Goal: Information Seeking & Learning: Understand process/instructions

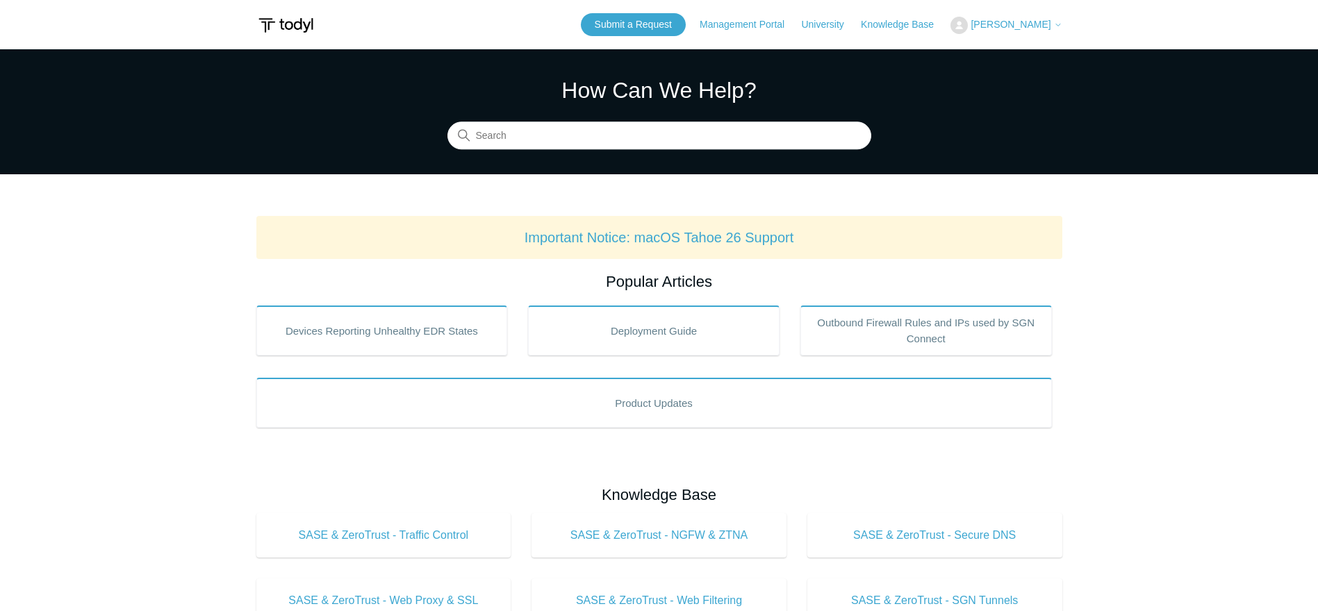
click at [593, 125] on input "Search" at bounding box center [659, 136] width 424 height 28
type input "License Groups & Deployment"
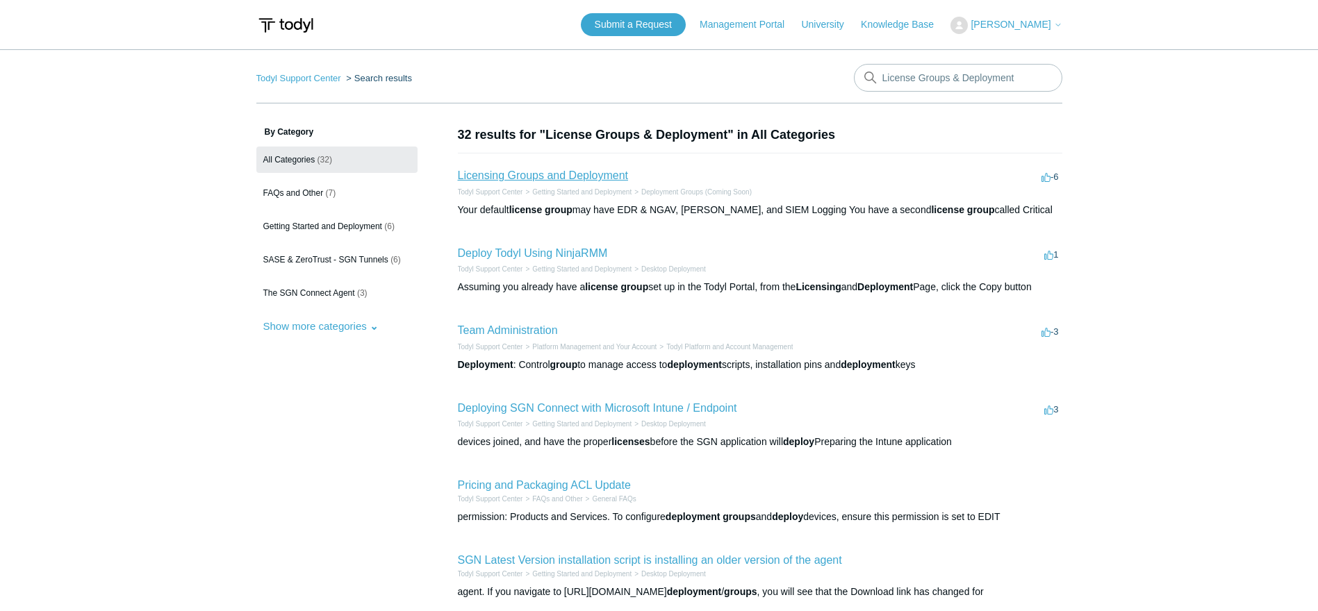
click at [557, 176] on link "Licensing Groups and Deployment" at bounding box center [543, 176] width 170 height 12
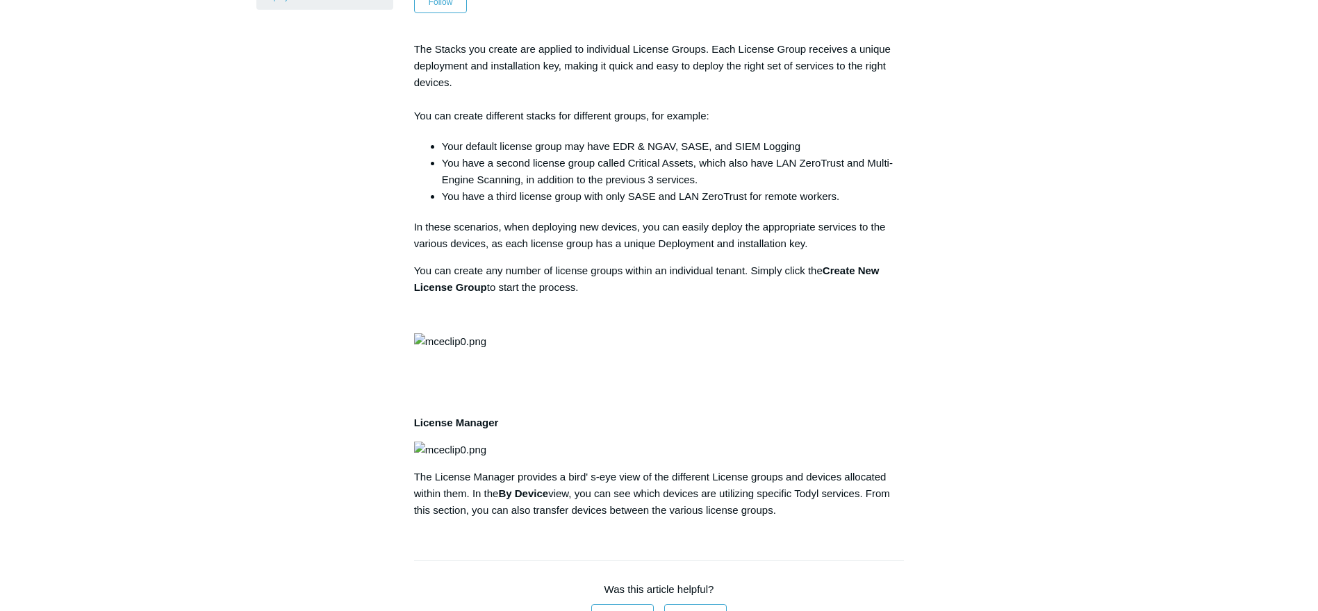
scroll to position [139, 0]
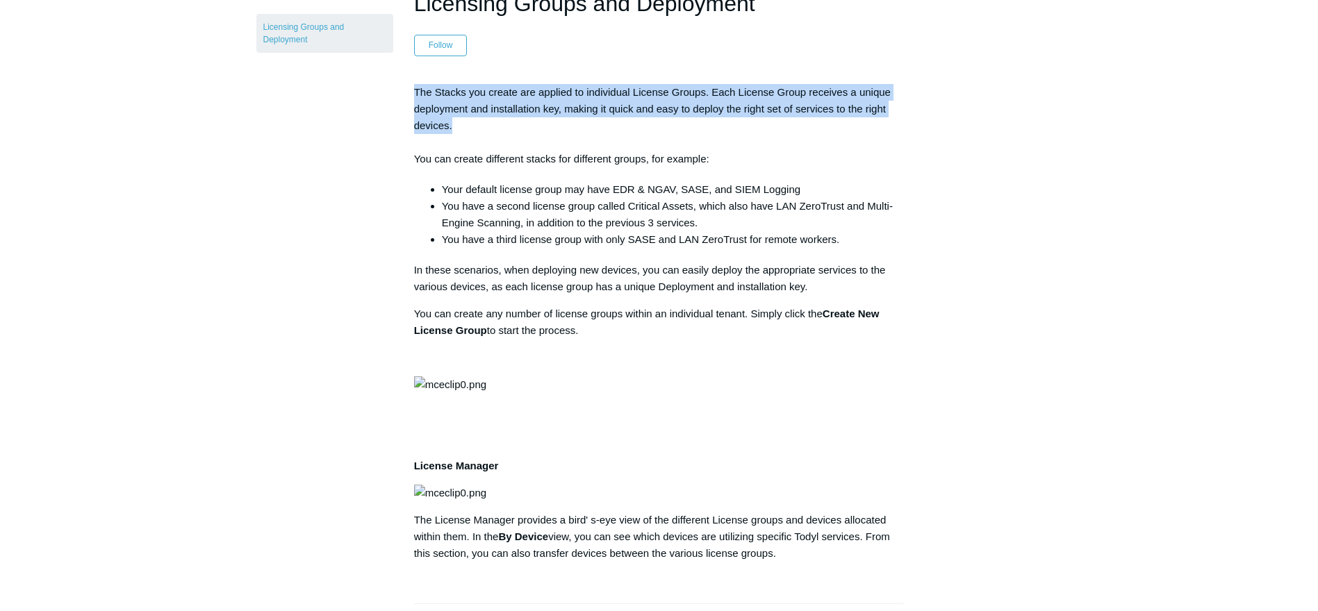
drag, startPoint x: 412, startPoint y: 90, endPoint x: 564, endPoint y: 129, distance: 157.2
click at [564, 129] on article "Licensing Groups and Deployment Follow Not yet followed by anyone The Stacks yo…" at bounding box center [659, 511] width 532 height 1049
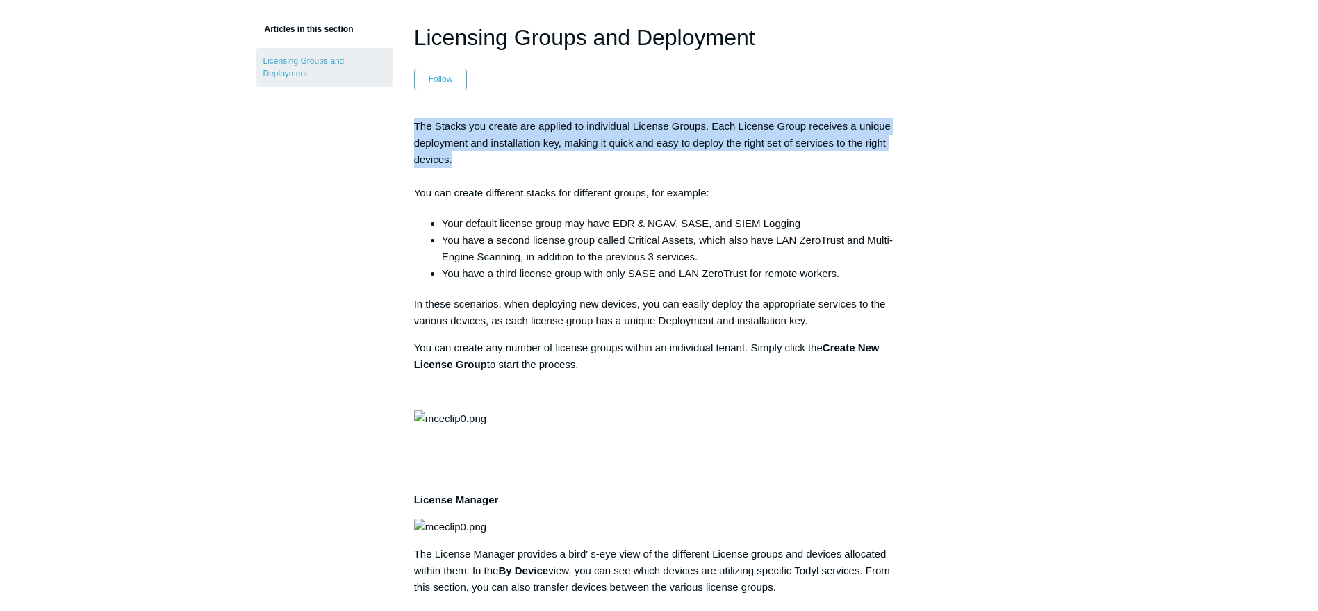
scroll to position [0, 0]
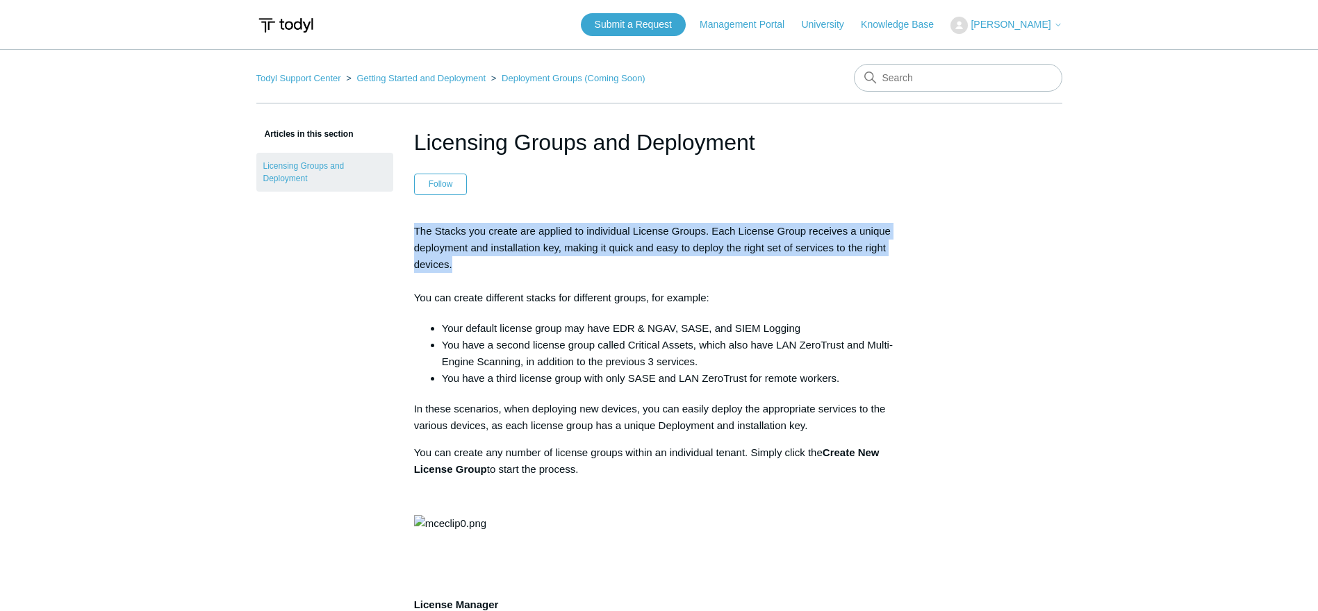
click at [516, 224] on p "The Stacks you create are applied to individual License Groups. Each License Gr…" at bounding box center [659, 264] width 491 height 83
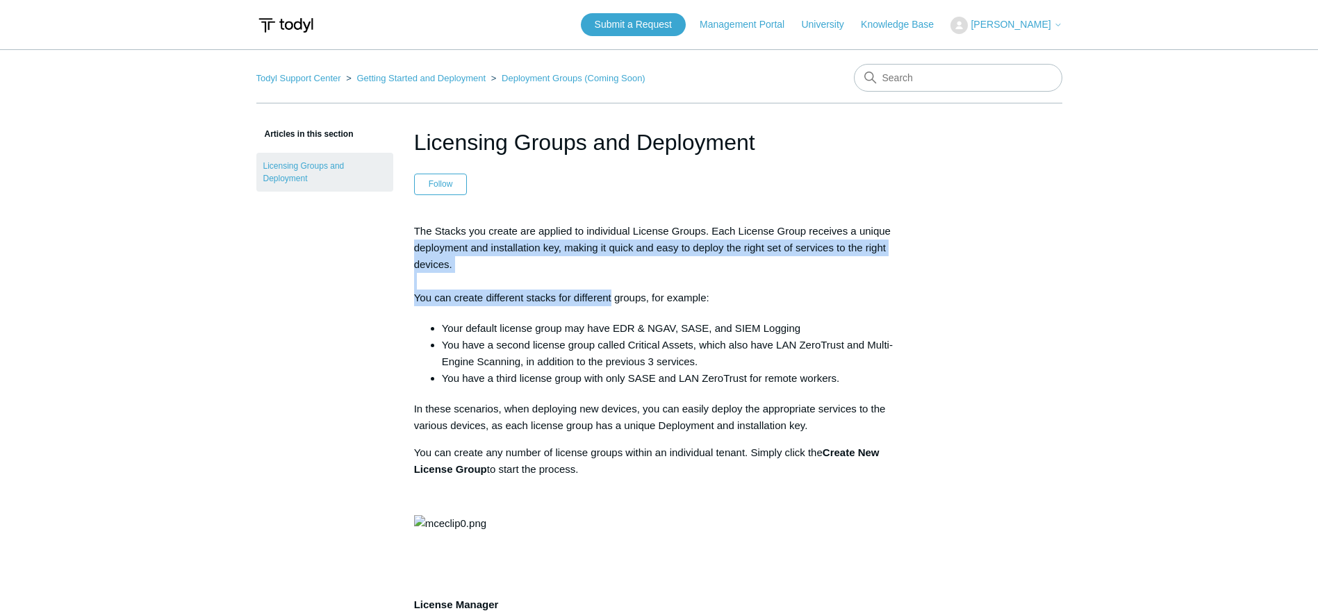
drag, startPoint x: 411, startPoint y: 241, endPoint x: 611, endPoint y: 297, distance: 207.2
drag, startPoint x: 611, startPoint y: 297, endPoint x: 513, endPoint y: 280, distance: 98.8
click at [514, 281] on p "The Stacks you create are applied to individual License Groups. Each License Gr…" at bounding box center [659, 264] width 491 height 83
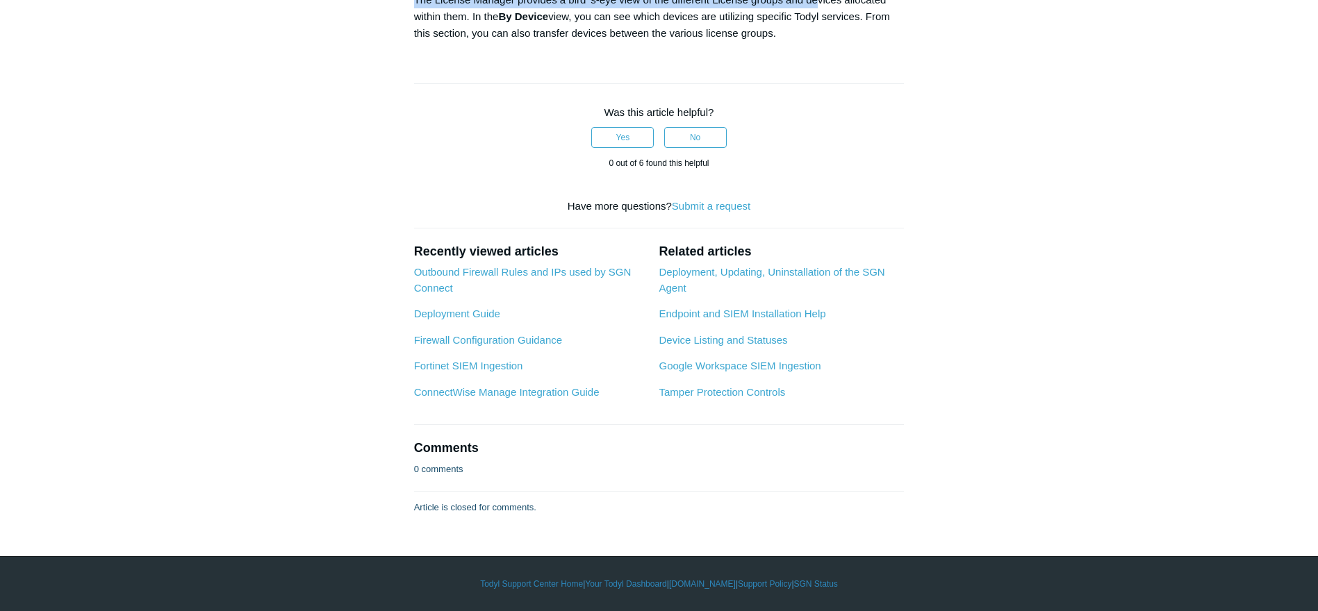
scroll to position [834, 0]
drag, startPoint x: 411, startPoint y: 224, endPoint x: 498, endPoint y: 161, distance: 108.4
click at [710, 274] on link "Deployment, Updating, Uninstallation of the SGN Agent" at bounding box center [772, 280] width 226 height 28
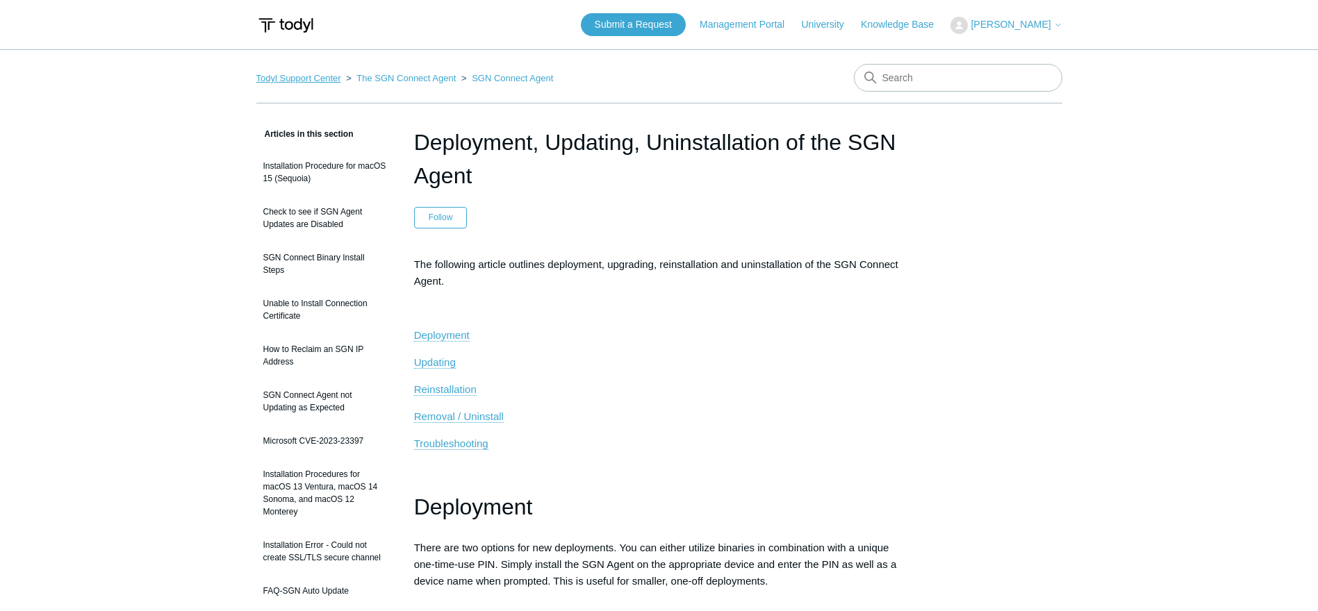
click at [322, 81] on link "Todyl Support Center" at bounding box center [298, 78] width 85 height 10
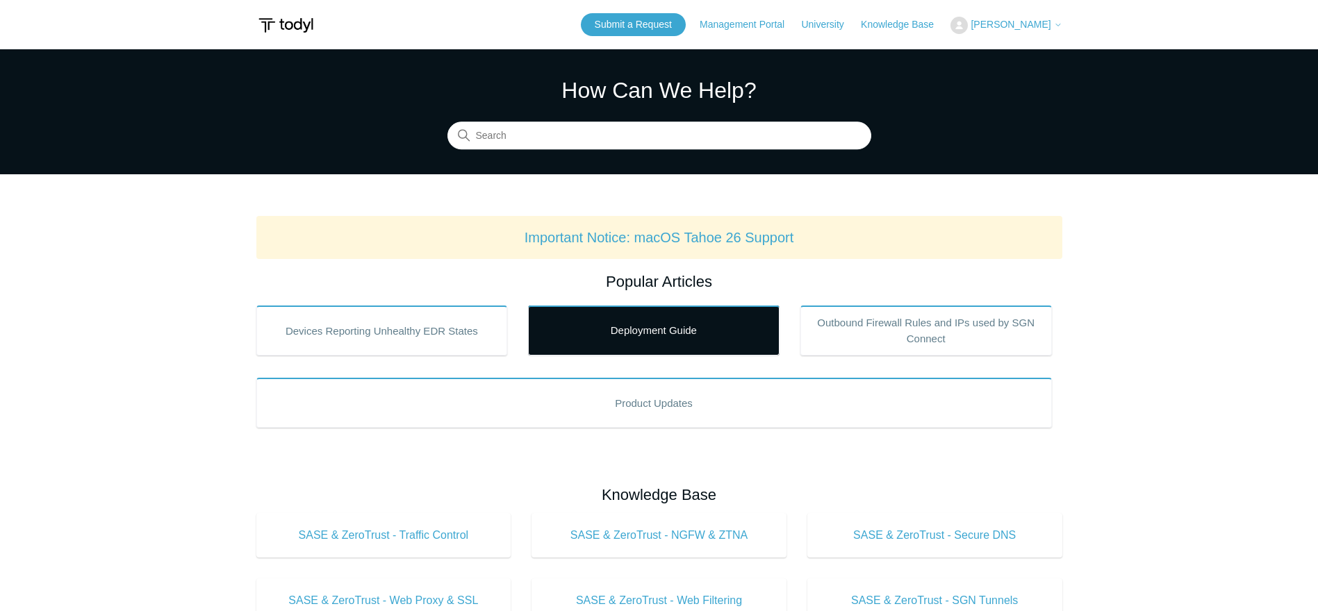
click at [660, 331] on link "Deployment Guide" at bounding box center [654, 331] width 252 height 50
